Goal: Find specific page/section

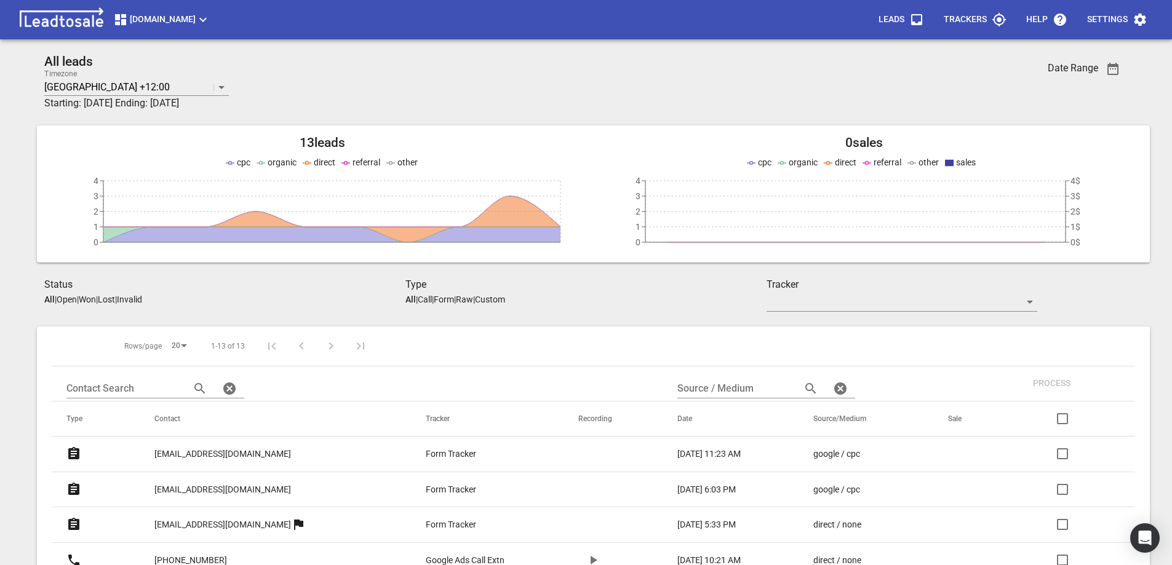
scroll to position [251, 0]
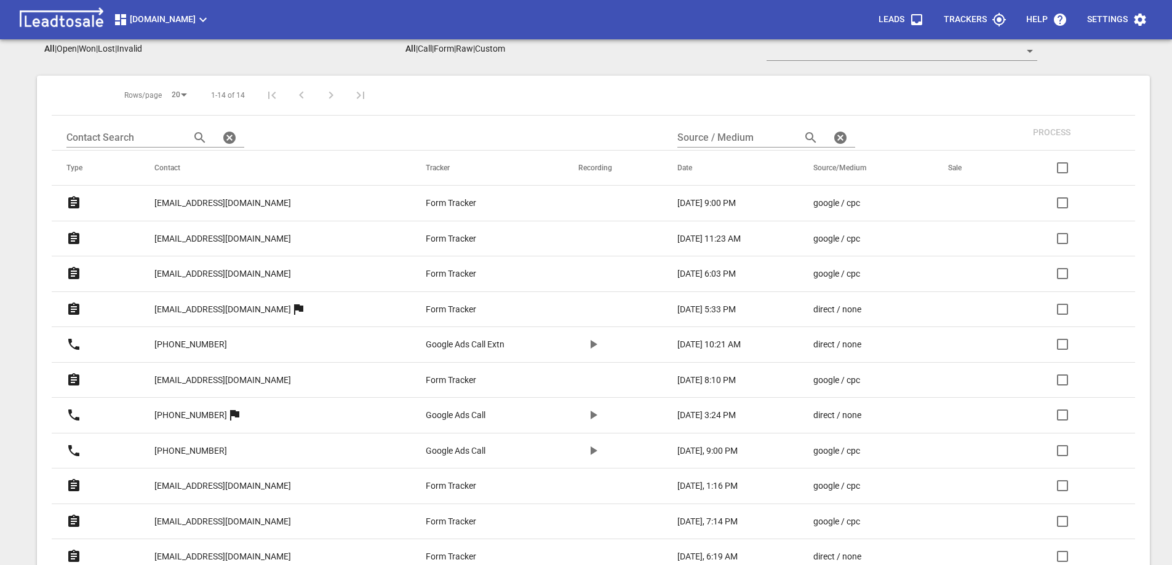
click at [204, 202] on p "[EMAIL_ADDRESS][DOMAIN_NAME]" at bounding box center [222, 203] width 137 height 13
click at [194, 273] on p "[EMAIL_ADDRESS][DOMAIN_NAME]" at bounding box center [222, 274] width 137 height 13
